Goal: Task Accomplishment & Management: Complete application form

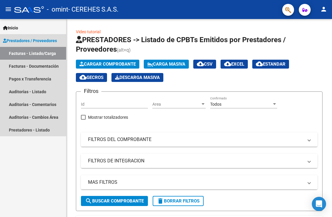
click at [47, 52] on link "Facturas - Listado/Carga" at bounding box center [33, 53] width 66 height 13
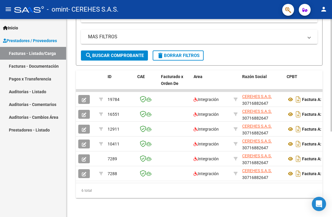
scroll to position [150, 0]
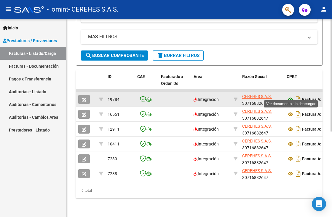
click at [291, 96] on icon at bounding box center [291, 99] width 8 height 7
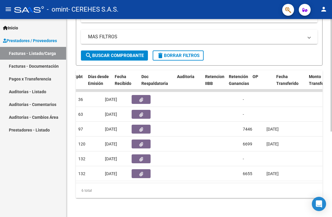
scroll to position [0, 323]
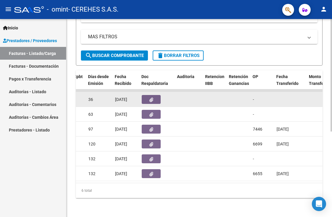
click at [151, 97] on icon "button" at bounding box center [151, 99] width 4 height 4
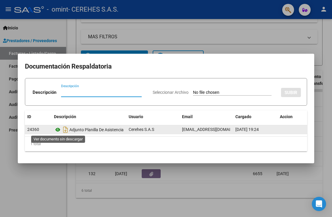
click at [58, 128] on icon at bounding box center [58, 129] width 8 height 7
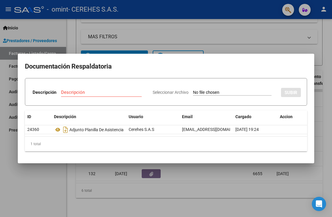
click at [281, 41] on div at bounding box center [166, 108] width 332 height 217
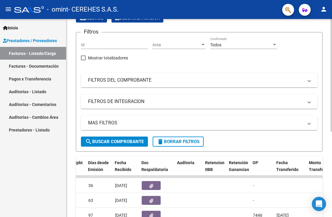
scroll to position [0, 0]
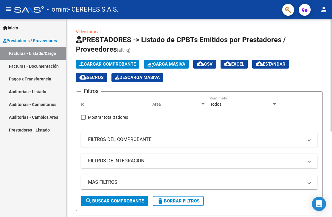
click at [127, 62] on span "Cargar Comprobante" at bounding box center [107, 63] width 56 height 5
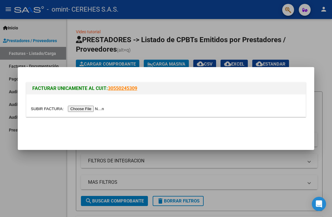
click at [99, 109] on input "file" at bounding box center [68, 108] width 75 height 6
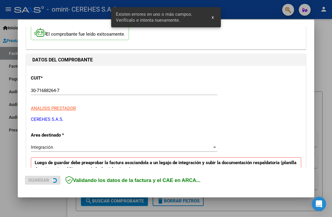
scroll to position [124, 0]
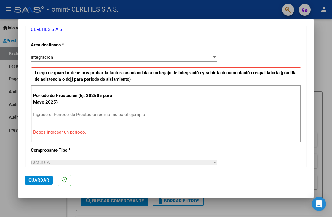
click at [72, 114] on input "Ingrese el Período de Prestación como indica el ejemplo" at bounding box center [124, 114] width 183 height 5
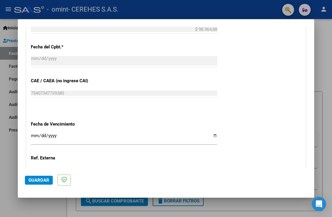
scroll to position [362, 0]
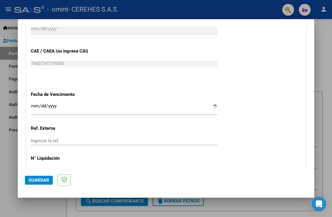
type input "202509"
click at [211, 103] on input "Ingresar la fecha" at bounding box center [124, 107] width 186 height 9
type input "[DATE]"
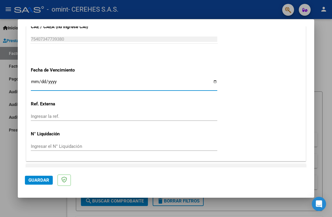
scroll to position [391, 0]
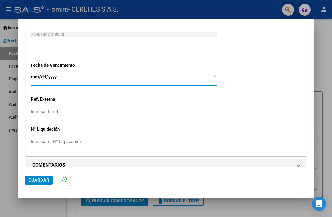
click at [43, 180] on span "Guardar" at bounding box center [38, 179] width 21 height 5
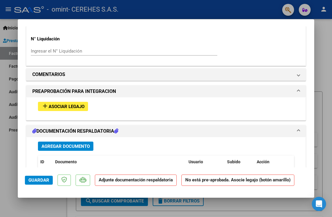
scroll to position [504, 0]
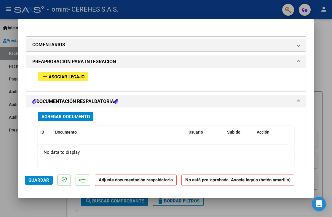
click at [77, 74] on span "Asociar Legajo" at bounding box center [67, 76] width 36 height 5
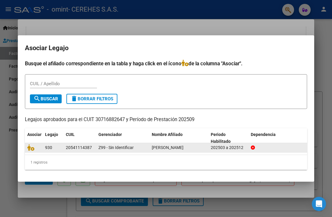
drag, startPoint x: 151, startPoint y: 147, endPoint x: 183, endPoint y: 146, distance: 32.0
click at [183, 146] on datatable-body-cell "[PERSON_NAME]" at bounding box center [178, 147] width 59 height 9
click at [33, 148] on icon at bounding box center [30, 147] width 7 height 7
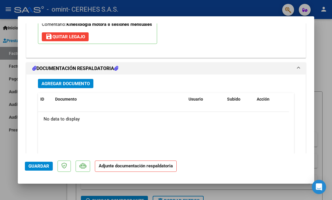
scroll to position [576, 0]
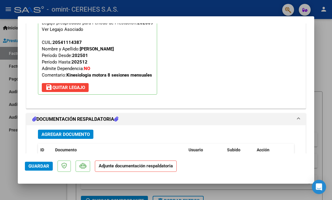
click at [79, 132] on span "Agregar Documento" at bounding box center [65, 134] width 48 height 5
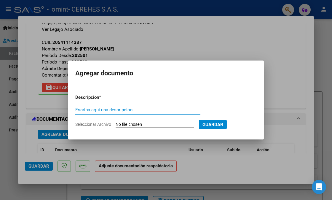
click at [127, 108] on input "Escriba aquí una descripcion" at bounding box center [137, 109] width 125 height 5
type input "[PERSON_NAME] periodo 202509"
click at [134, 123] on input "Seleccionar Archivo" at bounding box center [155, 125] width 79 height 6
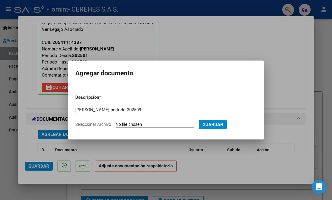
type input "C:\fakepath\[PERSON_NAME].pdf"
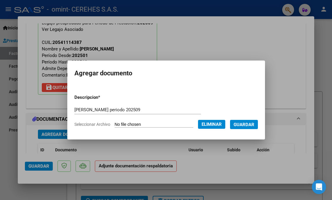
click at [251, 122] on span "Guardar" at bounding box center [244, 124] width 21 height 5
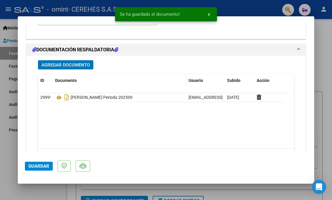
scroll to position [664, 0]
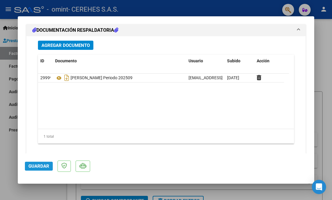
click at [36, 163] on span "Guardar" at bounding box center [38, 165] width 21 height 5
